Goal: Information Seeking & Learning: Learn about a topic

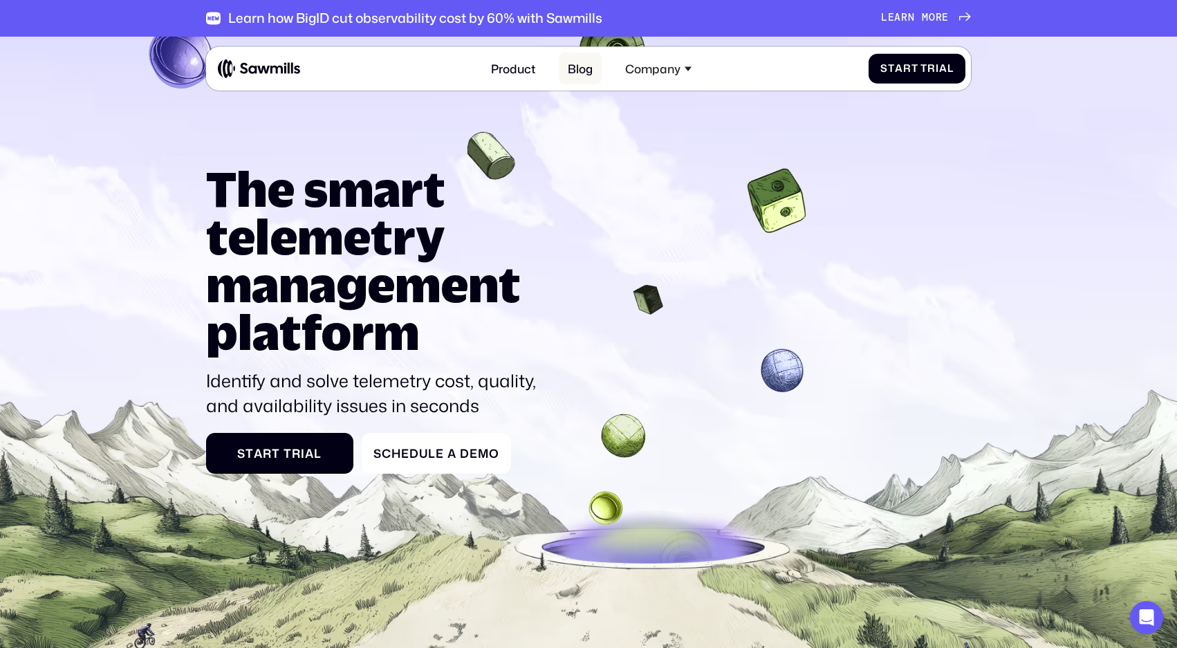
click at [583, 77] on link "Blog" at bounding box center [580, 69] width 43 height 32
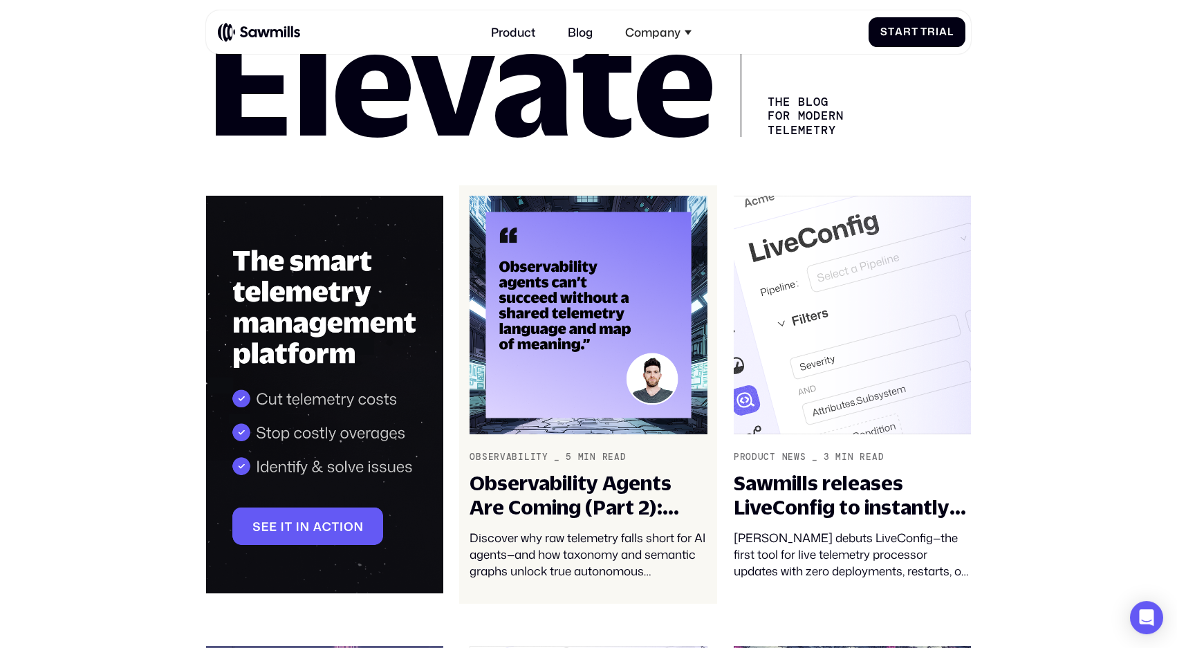
scroll to position [122, 0]
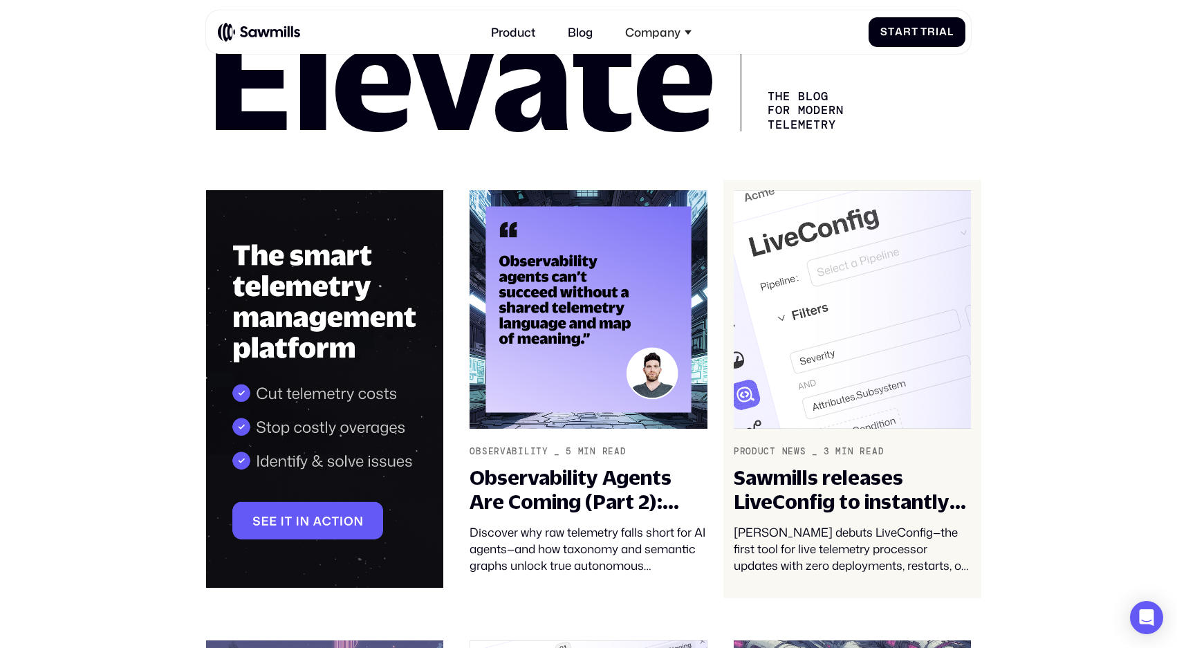
click at [872, 301] on img at bounding box center [851, 309] width 237 height 239
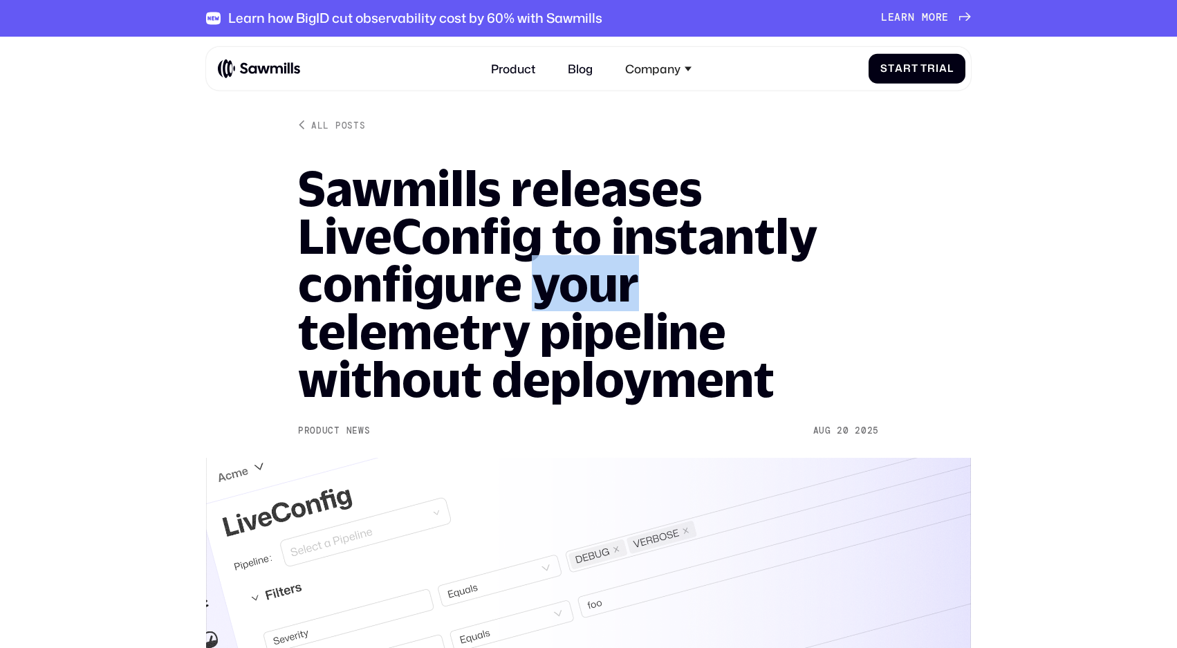
click at [618, 301] on h1 "Sawmills releases LiveConfig to instantly configure your telemetry pipeline wit…" at bounding box center [588, 284] width 581 height 239
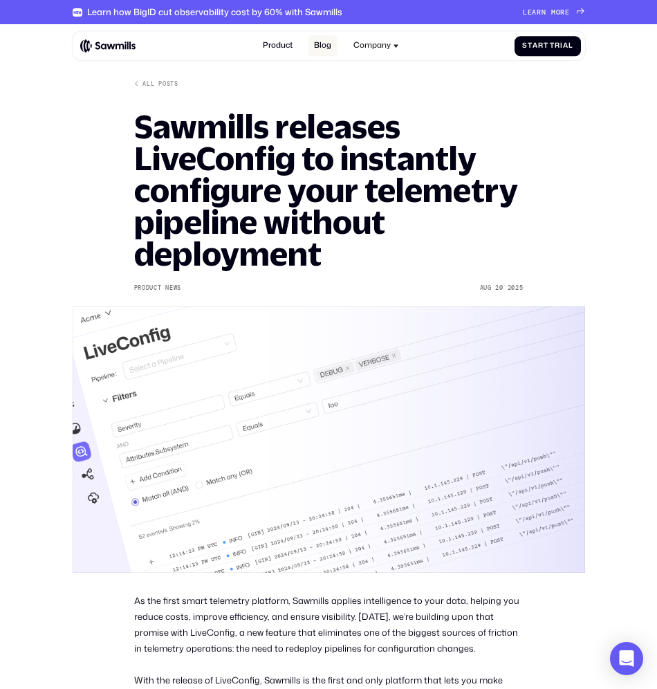
click at [333, 47] on link "Blog" at bounding box center [322, 45] width 29 height 21
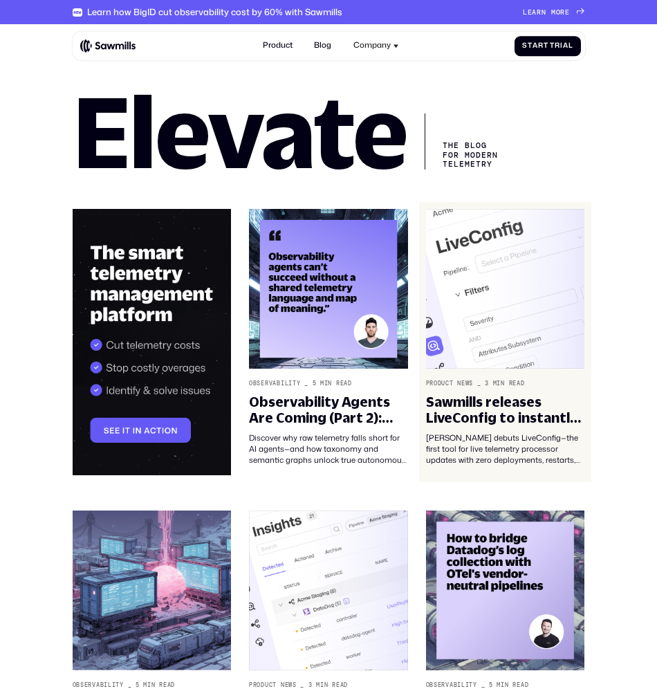
click at [480, 229] on img at bounding box center [505, 289] width 159 height 160
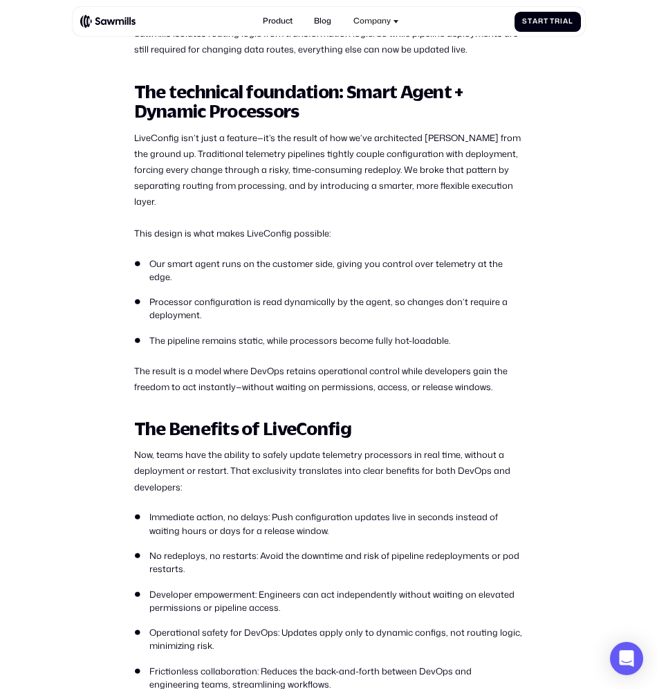
scroll to position [398, 0]
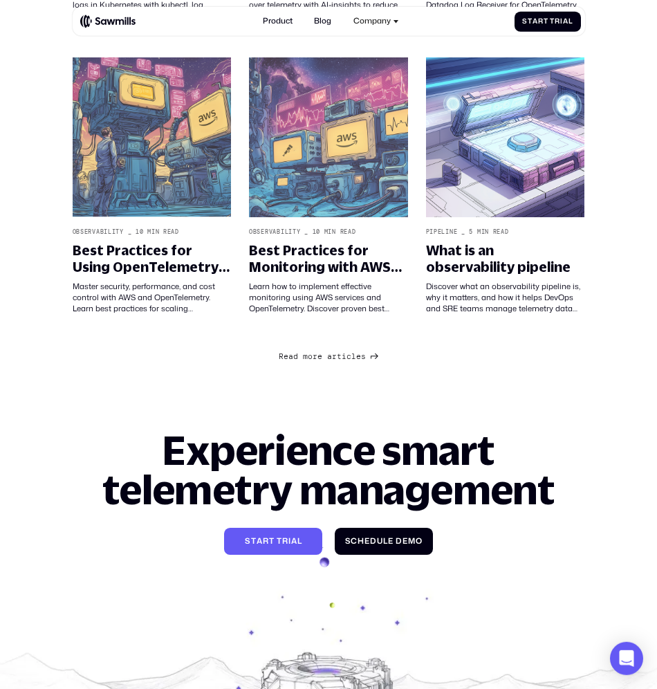
scroll to position [741, 0]
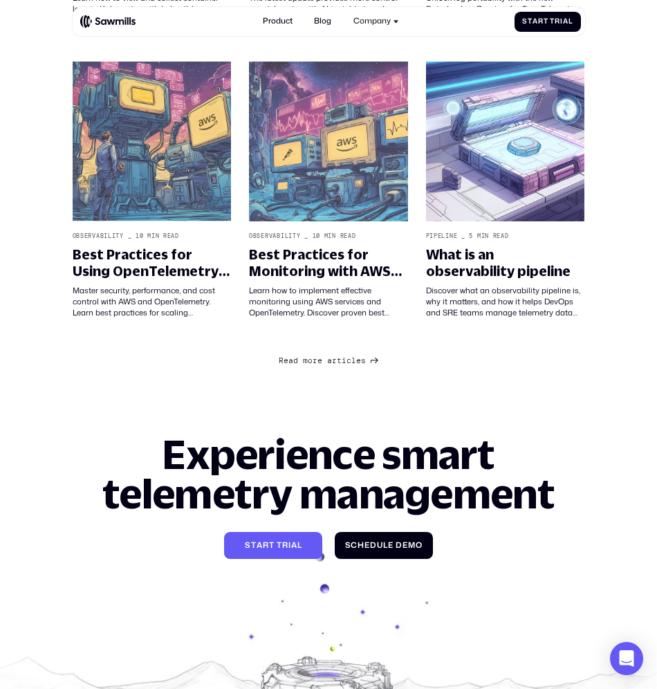
click at [360, 367] on link "R e a d m o r e a r t i c l e s R e a d m o r e a r t i c l e s" at bounding box center [329, 360] width 100 height 14
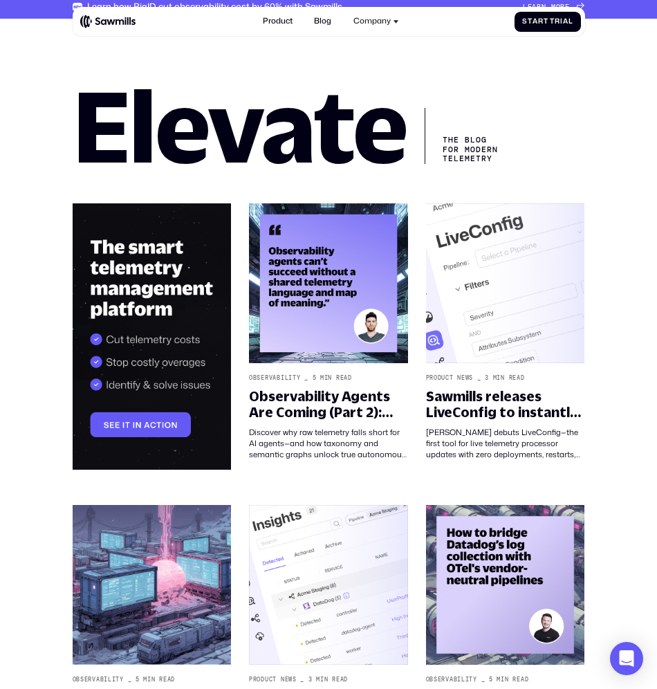
scroll to position [0, 0]
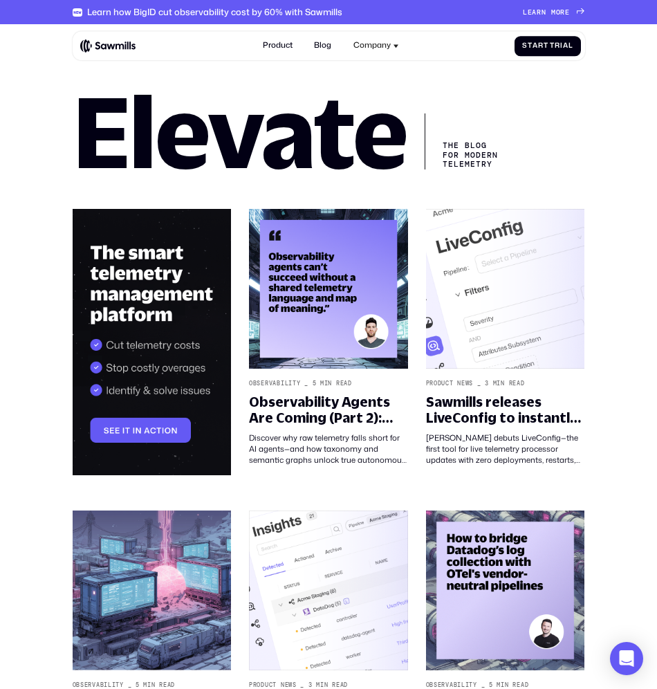
click at [561, 10] on div "L e a r n m o r e L e a r n m o r e" at bounding box center [546, 12] width 47 height 8
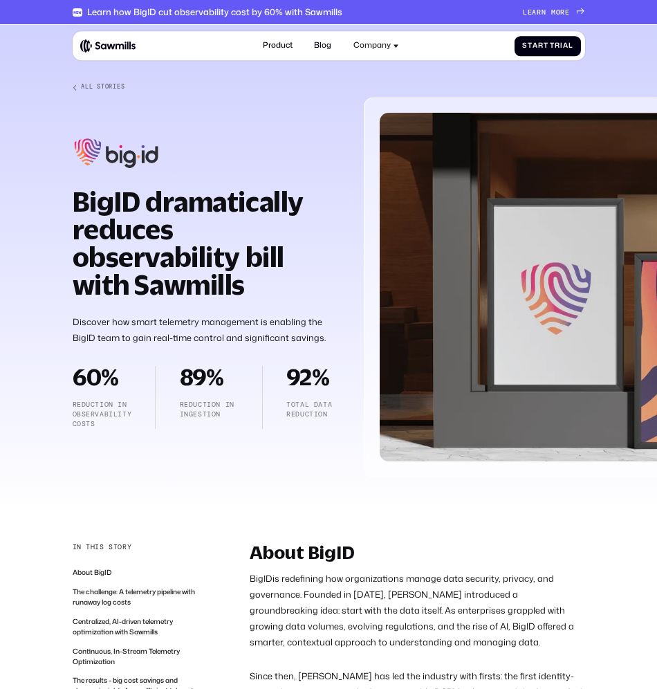
click at [557, 187] on img at bounding box center [662, 287] width 564 height 348
click at [525, 194] on img at bounding box center [662, 287] width 564 height 348
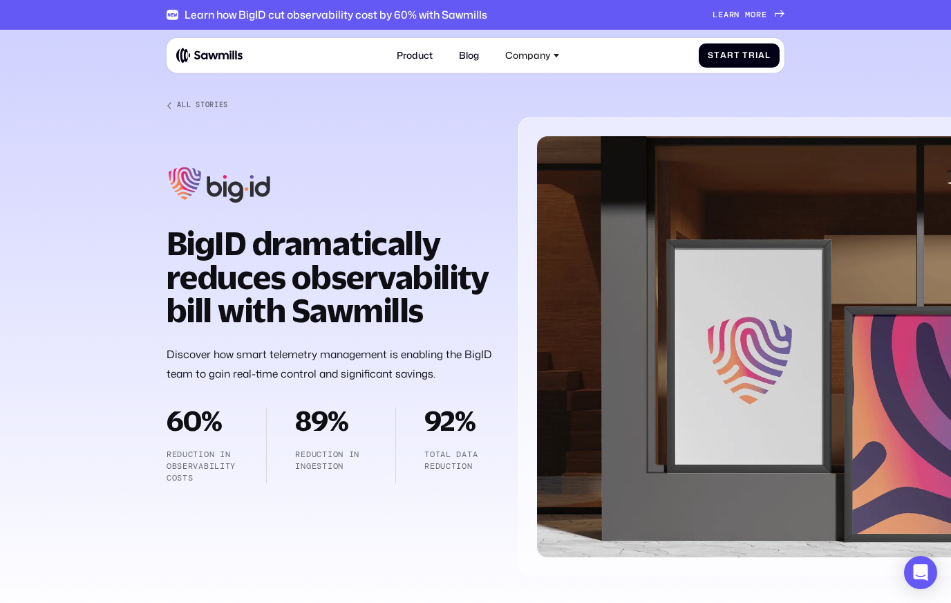
click at [363, 265] on strong "BigID dramatically reduces observability bill with Sawmills" at bounding box center [328, 276] width 323 height 105
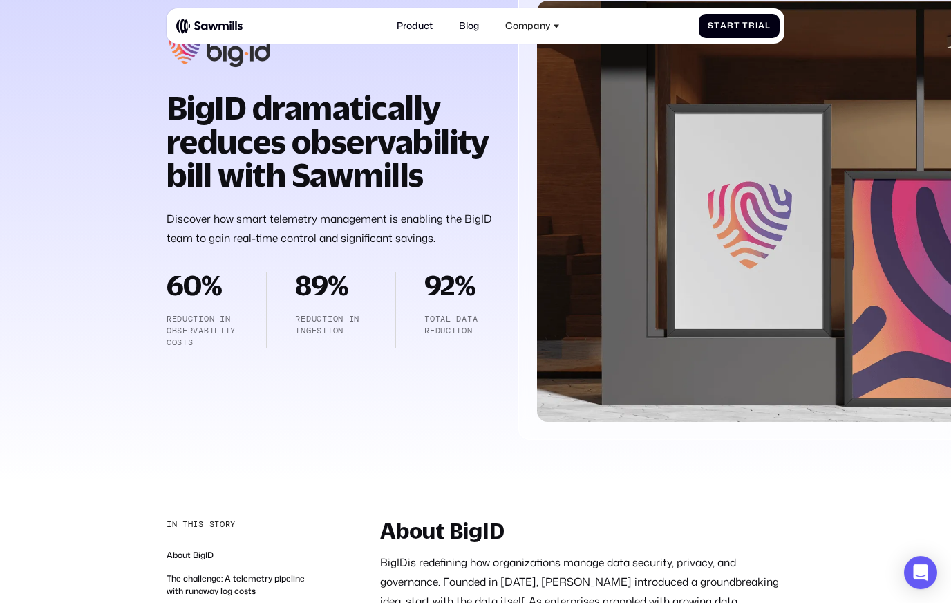
scroll to position [144, 0]
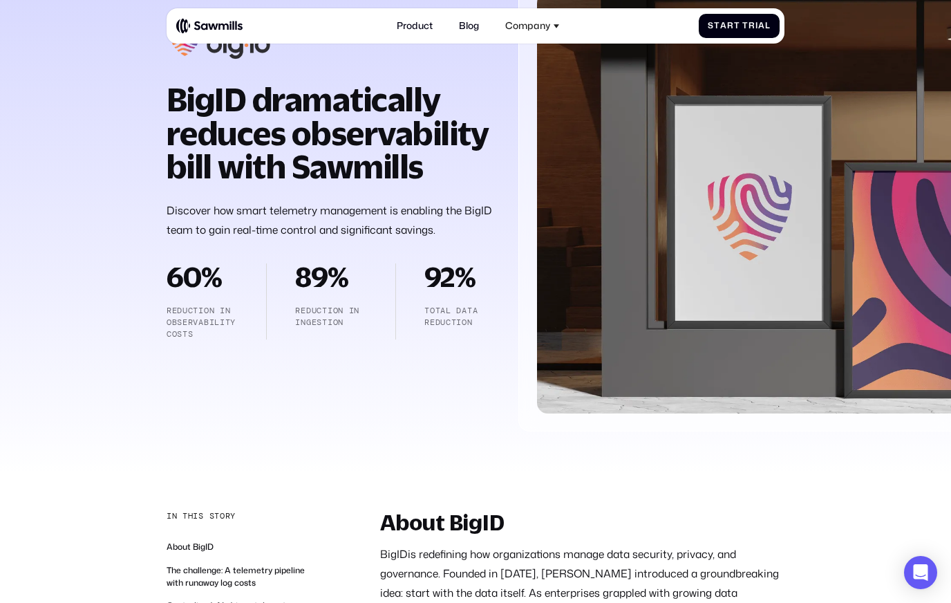
click at [317, 225] on p "Discover how smart telemetry management is enabling the BigID team to gain real…" at bounding box center [331, 220] width 329 height 39
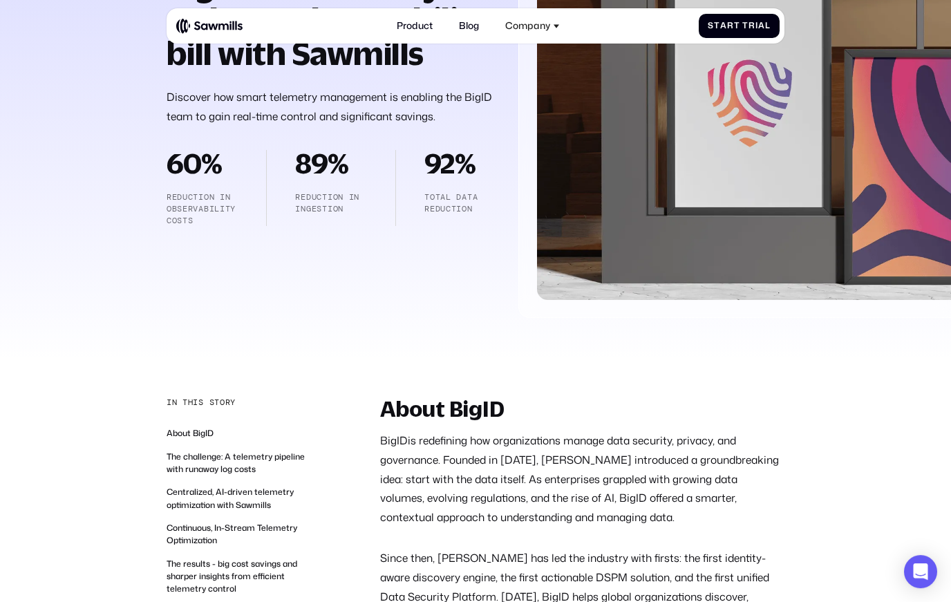
scroll to position [243, 0]
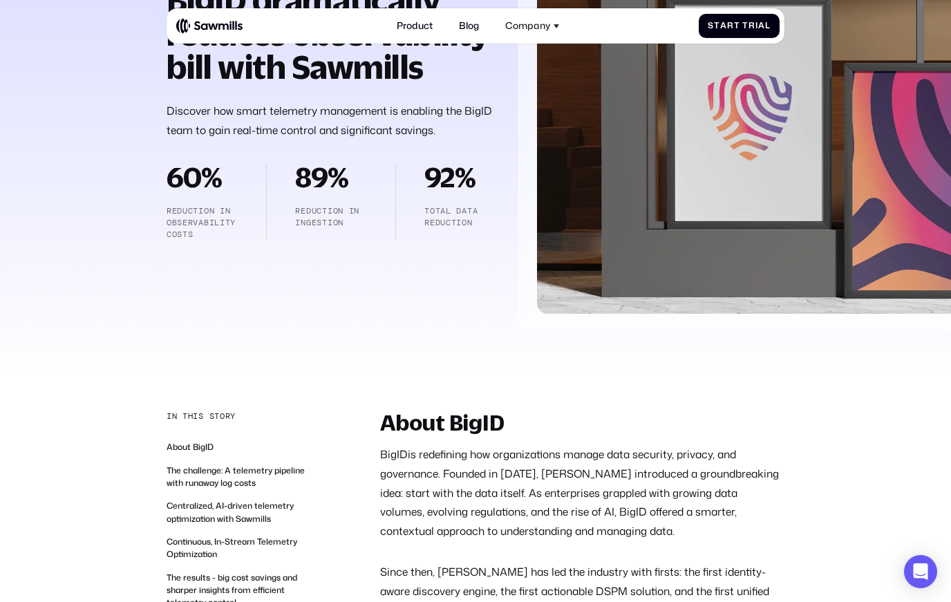
click at [357, 131] on p "Discover how smart telemetry management is enabling the BigID team to gain real…" at bounding box center [331, 121] width 329 height 39
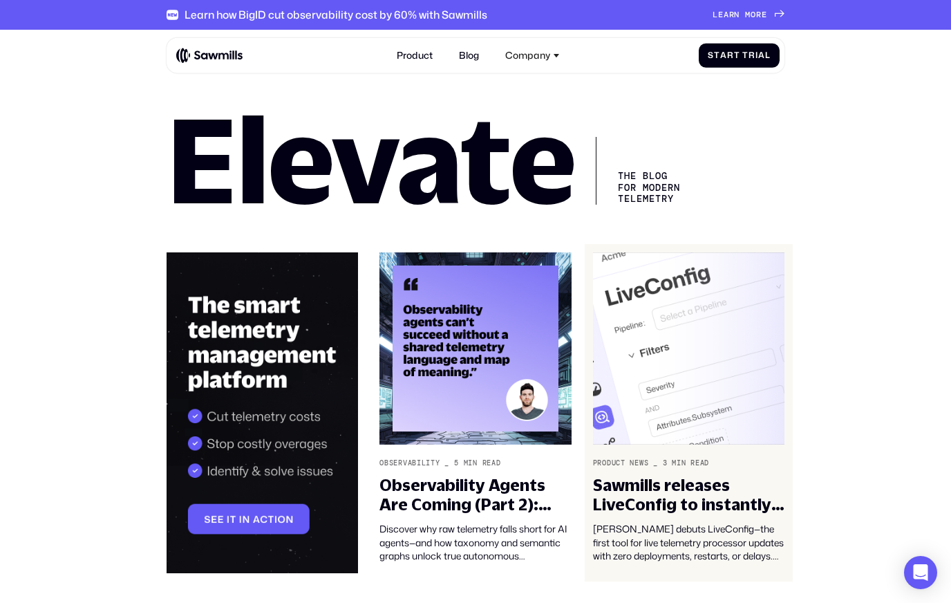
click at [594, 319] on link "Product News _ 3 min read Sawmills releases LiveConfig to instantly configure y…" at bounding box center [689, 413] width 209 height 338
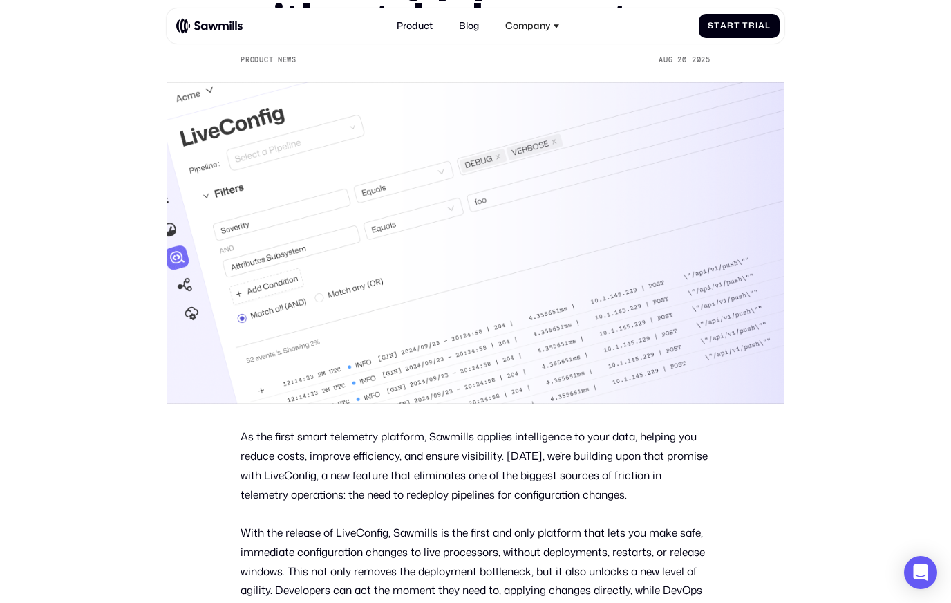
scroll to position [288, 0]
click at [431, 468] on p "As the first smart telemetry platform, Sawmills applies intelligence to your da…" at bounding box center [475, 465] width 469 height 77
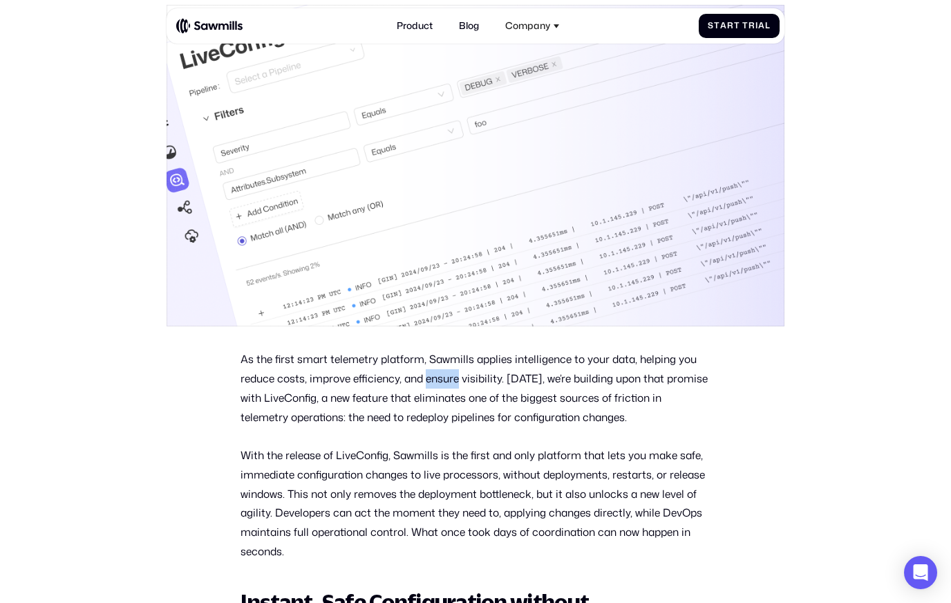
click at [400, 492] on p "With the release of LiveConfig, Sawmills is the first and only platform that le…" at bounding box center [475, 503] width 469 height 115
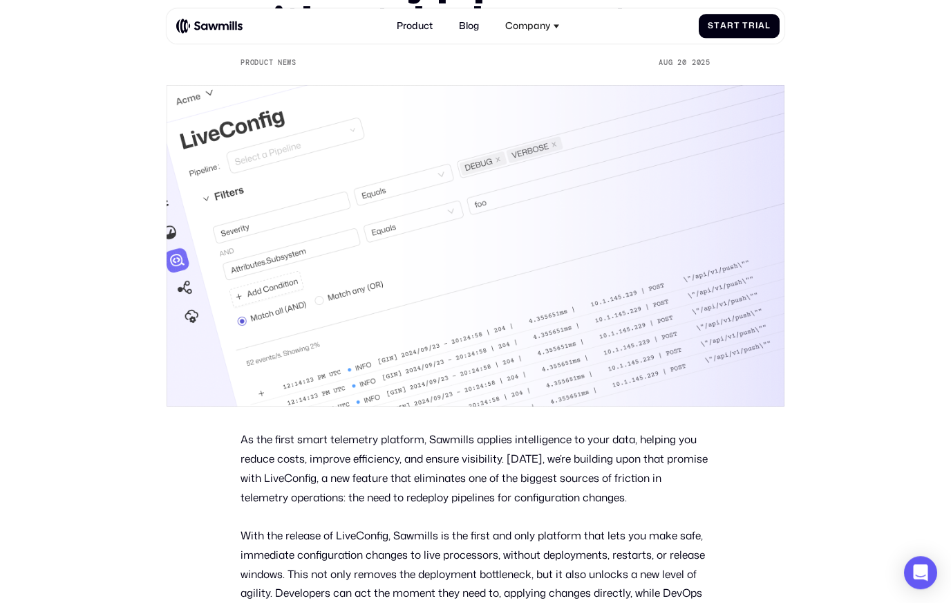
scroll to position [376, 0]
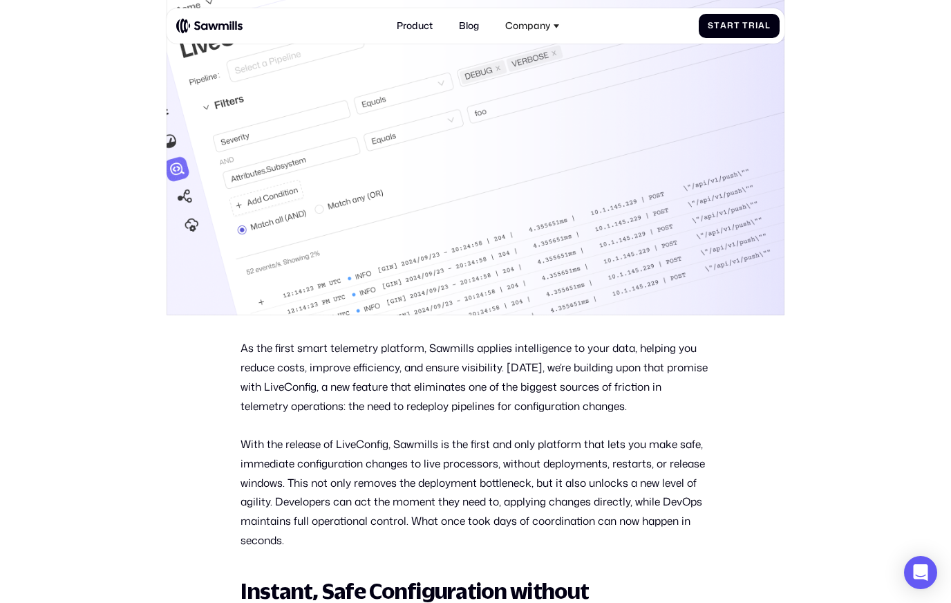
click at [350, 456] on p "With the release of LiveConfig, Sawmills is the first and only platform that le…" at bounding box center [475, 492] width 469 height 115
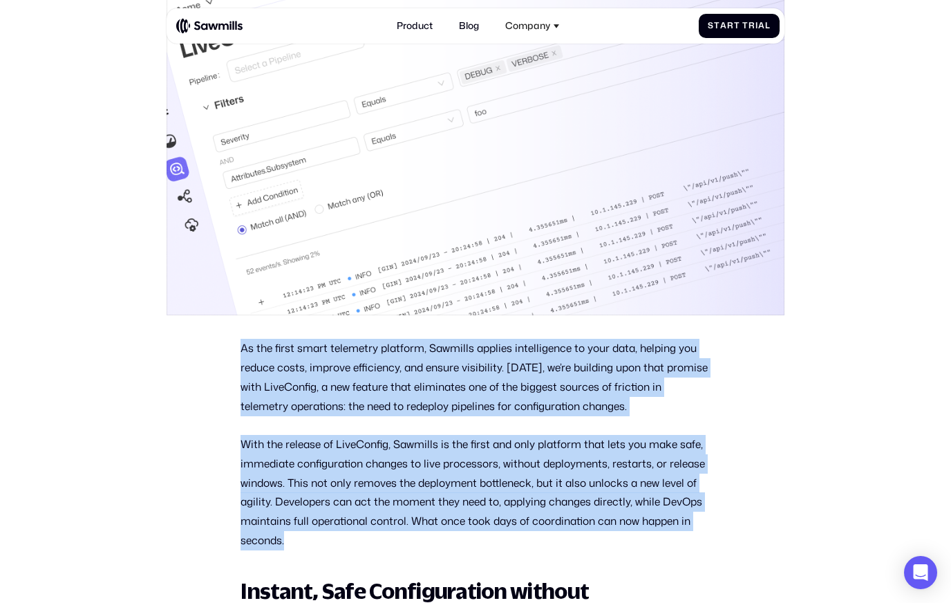
drag, startPoint x: 348, startPoint y: 545, endPoint x: 216, endPoint y: 348, distance: 237.6
click at [339, 379] on p "As the first smart telemetry platform, Sawmills applies intelligence to your da…" at bounding box center [475, 377] width 469 height 77
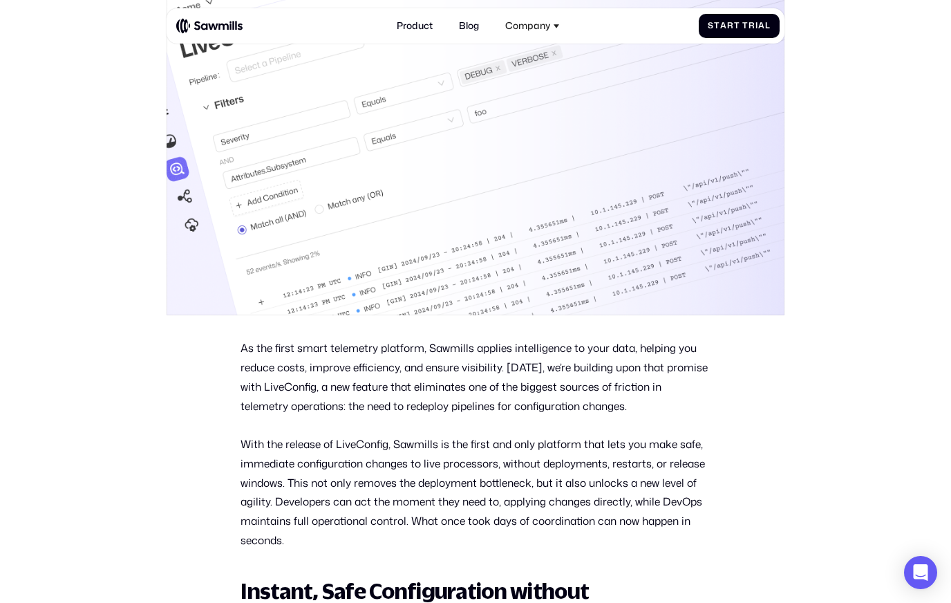
click at [474, 377] on p "As the first smart telemetry platform, Sawmills applies intelligence to your da…" at bounding box center [475, 377] width 469 height 77
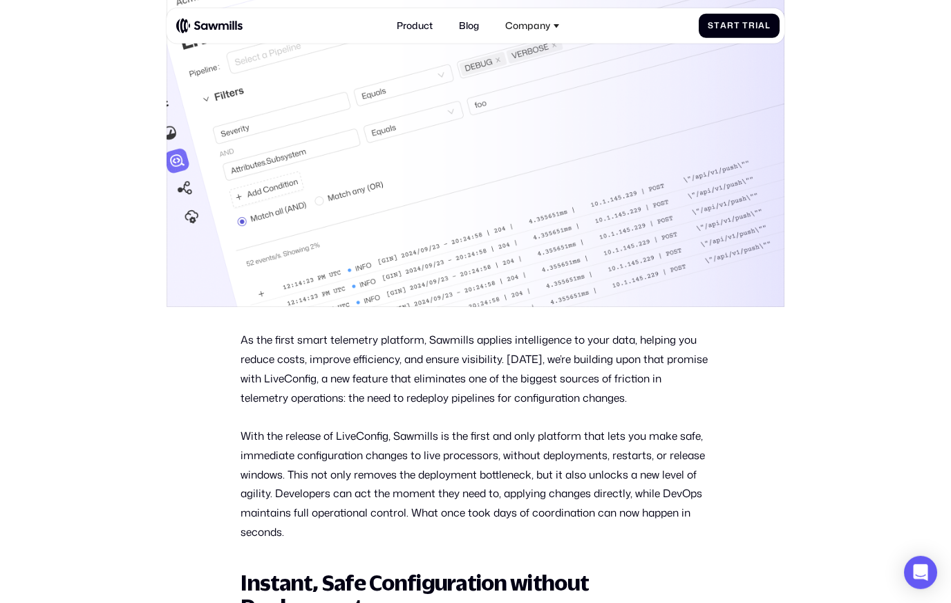
scroll to position [431, 0]
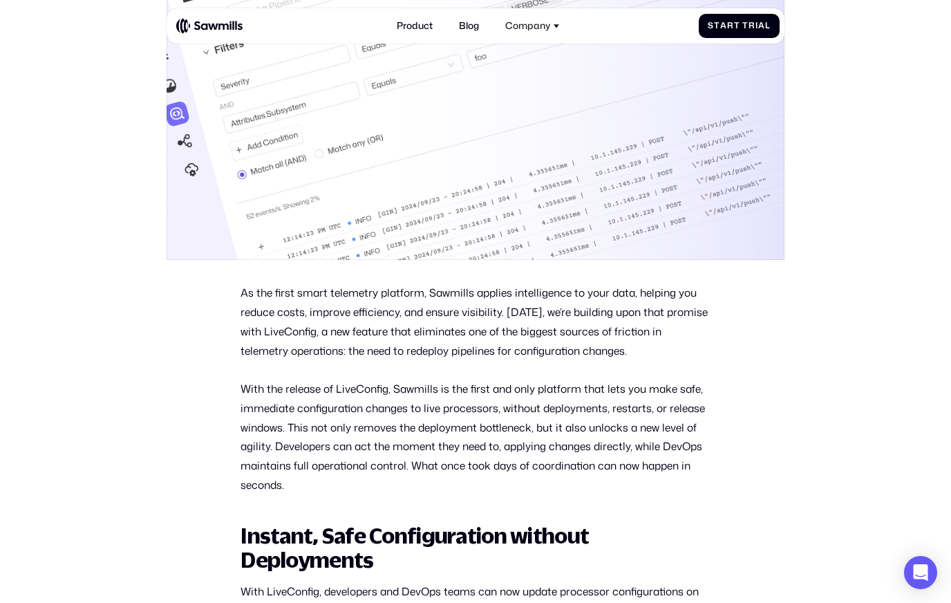
click at [357, 427] on p "With the release of LiveConfig, Sawmills is the first and only platform that le…" at bounding box center [475, 437] width 469 height 115
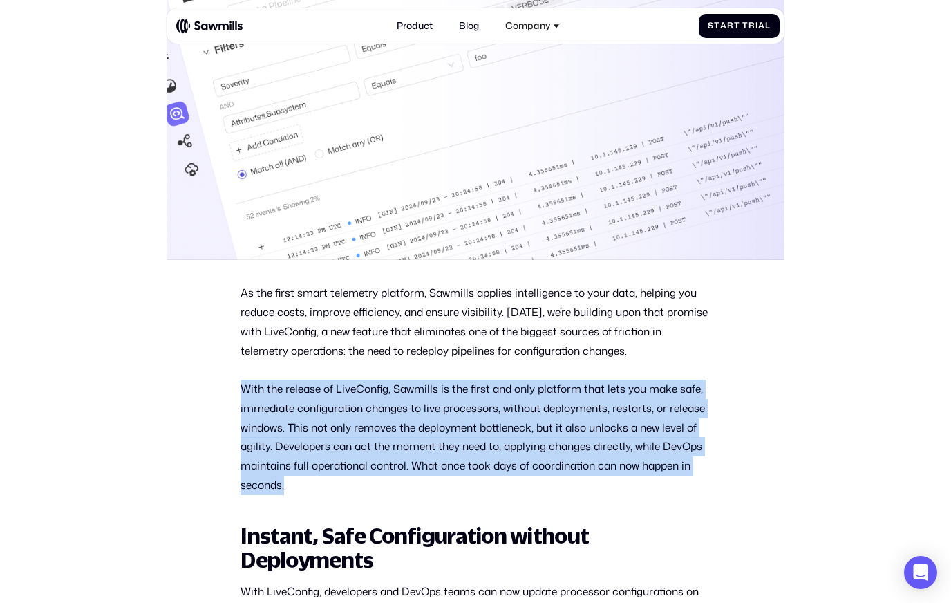
drag, startPoint x: 232, startPoint y: 398, endPoint x: 380, endPoint y: 481, distance: 169.6
click at [380, 481] on p "With the release of LiveConfig, Sawmills is the first and only platform that le…" at bounding box center [475, 437] width 469 height 115
drag, startPoint x: 392, startPoint y: 396, endPoint x: 403, endPoint y: 498, distance: 102.9
click at [403, 495] on p "With the release of LiveConfig, Sawmills is the first and only platform that le…" at bounding box center [475, 437] width 469 height 115
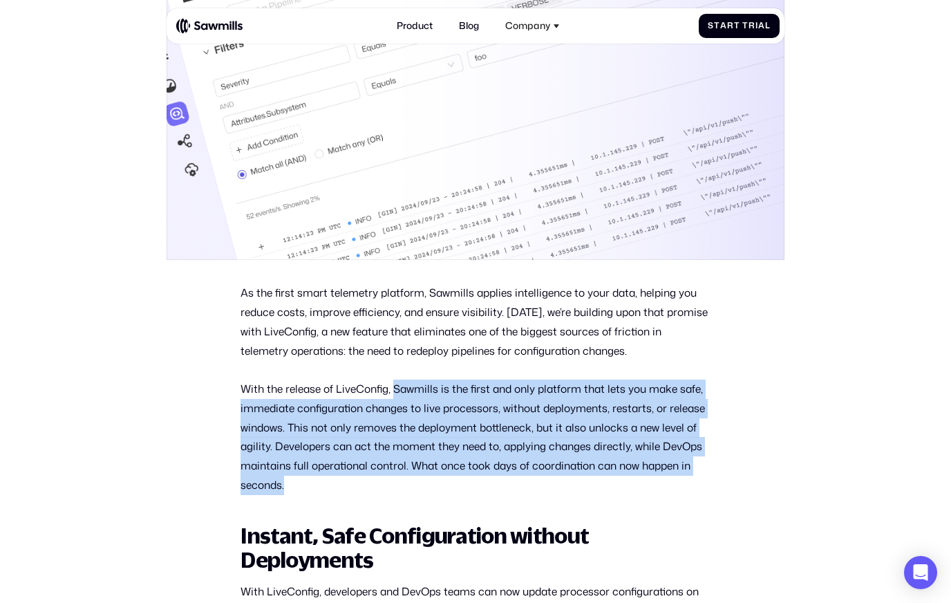
copy p "Sawmills is the first and only platform that lets you make safe, immediate conf…"
